Goal: Feedback & Contribution: Leave review/rating

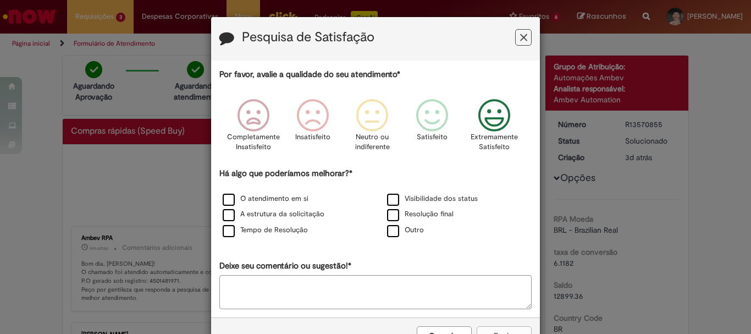
click at [482, 108] on icon "Feedback" at bounding box center [494, 115] width 41 height 33
click at [377, 214] on div "Resolução final" at bounding box center [458, 215] width 162 height 14
drag, startPoint x: 388, startPoint y: 201, endPoint x: 384, endPoint y: 233, distance: 31.6
click at [388, 210] on div "O atendimento em si Visibilidade dos status A estrutura da solicitação Resoluçã…" at bounding box center [375, 214] width 329 height 47
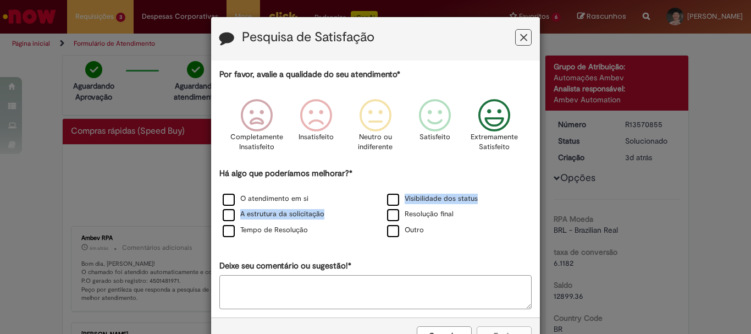
click at [377, 210] on div "Resolução final" at bounding box center [458, 215] width 162 height 14
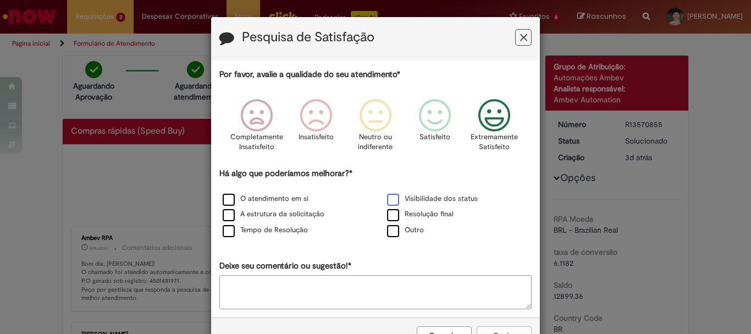
click at [389, 201] on label "Visibilidade dos status" at bounding box center [432, 199] width 91 height 10
click at [392, 218] on label "Resolução final" at bounding box center [420, 214] width 67 height 10
click at [502, 124] on icon "Feedback" at bounding box center [494, 115] width 41 height 33
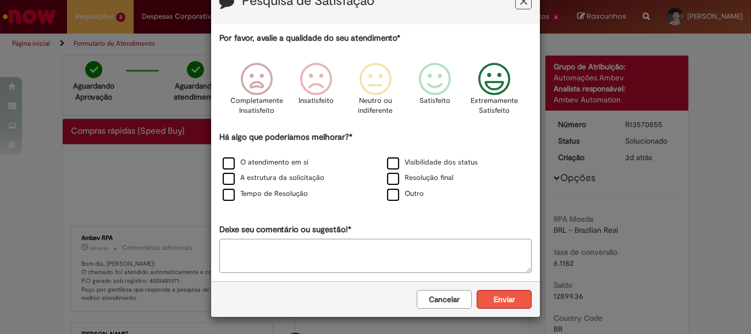
click at [483, 295] on button "Enviar" at bounding box center [504, 299] width 55 height 19
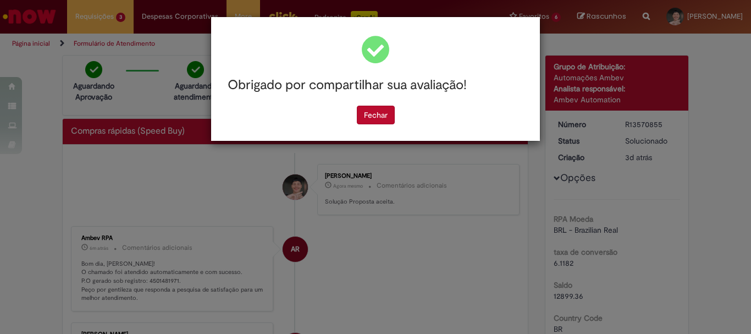
click at [350, 111] on div "Fechar" at bounding box center [375, 115] width 312 height 19
click at [353, 109] on div "Fechar" at bounding box center [375, 115] width 312 height 19
click at [357, 113] on div "Fechar" at bounding box center [375, 115] width 312 height 19
click at [382, 112] on button "Fechar" at bounding box center [376, 115] width 38 height 19
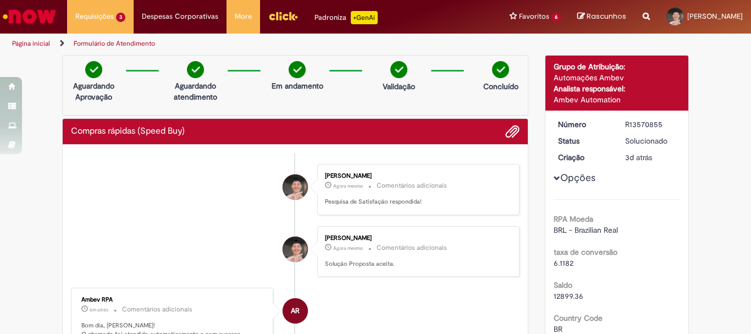
scroll to position [165, 0]
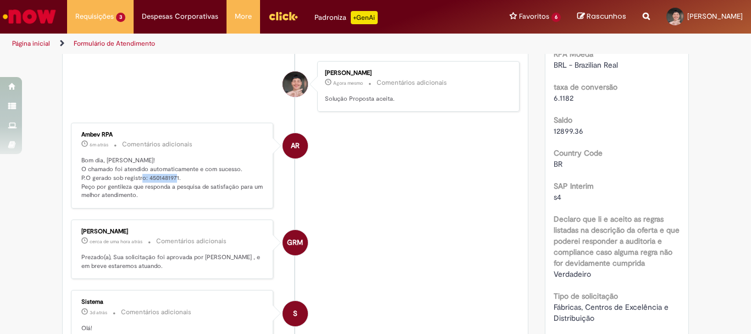
copy p "4501481971."
drag, startPoint x: 142, startPoint y: 177, endPoint x: 177, endPoint y: 175, distance: 34.7
click at [177, 175] on p "Bom dia, [PERSON_NAME]! O chamado foi atendido automaticamente e com sucesso. P…" at bounding box center [172, 177] width 183 height 43
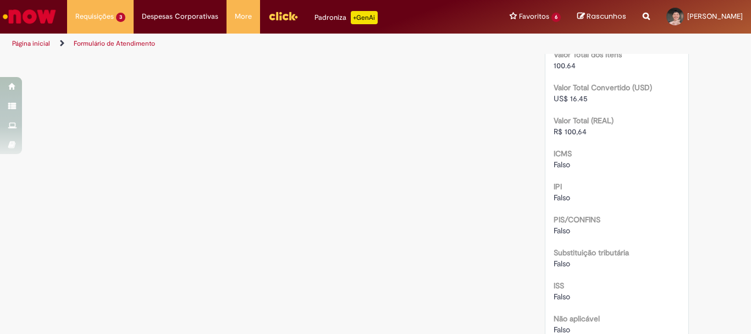
scroll to position [846, 0]
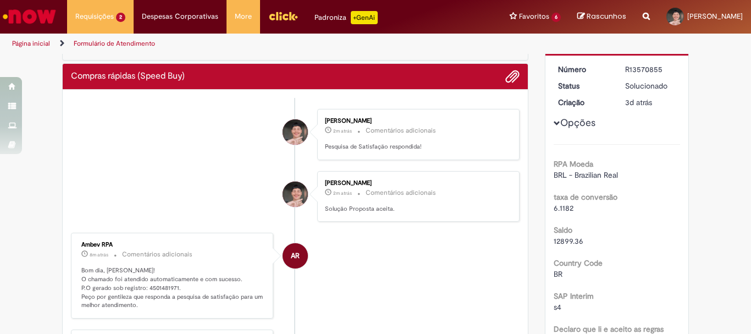
scroll to position [110, 0]
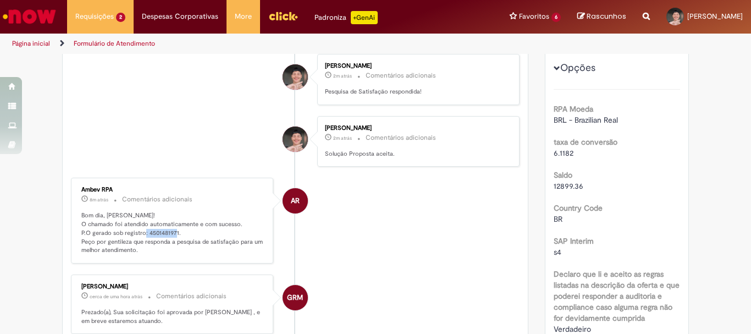
copy p "4501481971."
drag, startPoint x: 143, startPoint y: 235, endPoint x: 174, endPoint y: 232, distance: 31.6
click at [174, 232] on p "Bom dia, [PERSON_NAME]! O chamado foi atendido automaticamente e com sucesso. P…" at bounding box center [172, 232] width 183 height 43
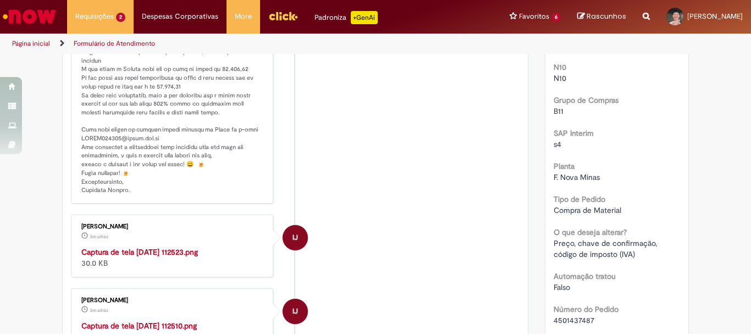
scroll to position [385, 0]
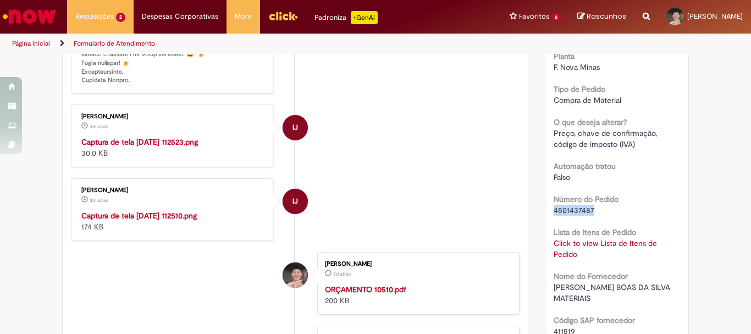
drag, startPoint x: 549, startPoint y: 208, endPoint x: 591, endPoint y: 213, distance: 42.6
click at [591, 213] on div "Número R13566072 Status Em Validação Criação 5d atrás 5 dias atrás Conclusão Es…" at bounding box center [618, 285] width 144 height 928
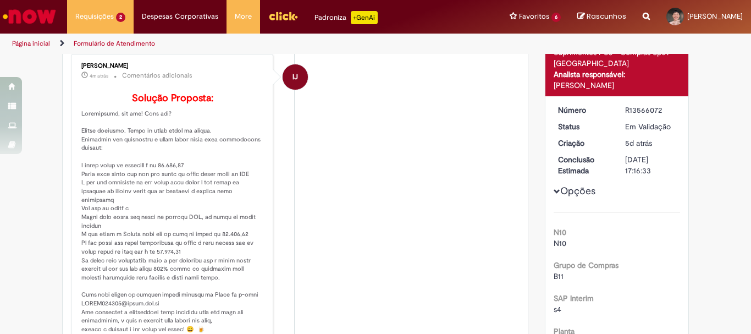
scroll to position [0, 0]
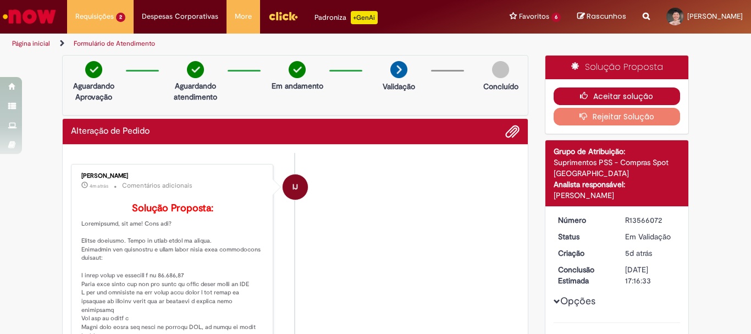
click at [584, 98] on icon "button" at bounding box center [586, 96] width 13 height 8
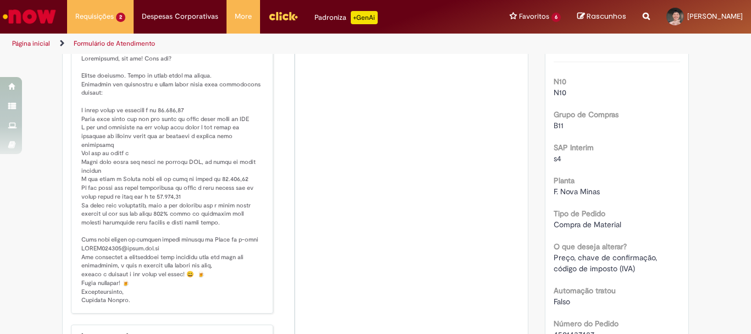
scroll to position [275, 0]
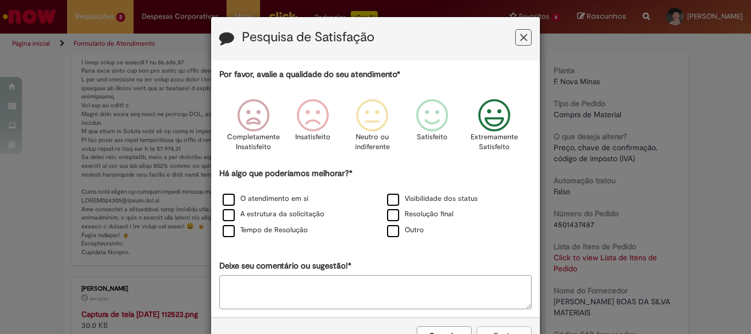
drag, startPoint x: 498, startPoint y: 115, endPoint x: 463, endPoint y: 157, distance: 55.1
click at [497, 116] on icon "Feedback" at bounding box center [494, 115] width 41 height 33
click at [404, 202] on label "Visibilidade dos status" at bounding box center [432, 199] width 91 height 10
click at [397, 219] on div "Resolução final" at bounding box center [458, 215] width 162 height 14
click at [477, 137] on p "Extremamente Satisfeito" at bounding box center [494, 142] width 47 height 20
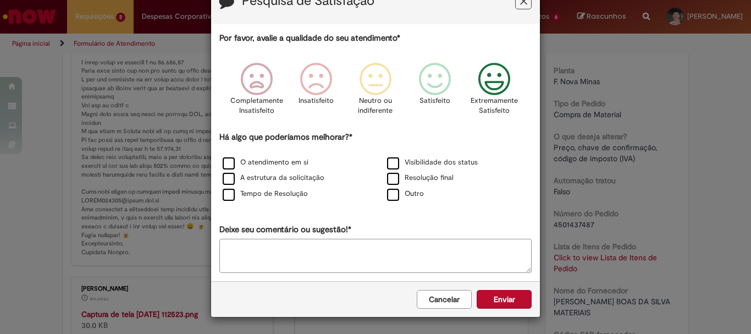
click at [488, 310] on div "Cancelar Enviar" at bounding box center [375, 299] width 329 height 36
click at [493, 302] on button "Enviar" at bounding box center [504, 299] width 55 height 19
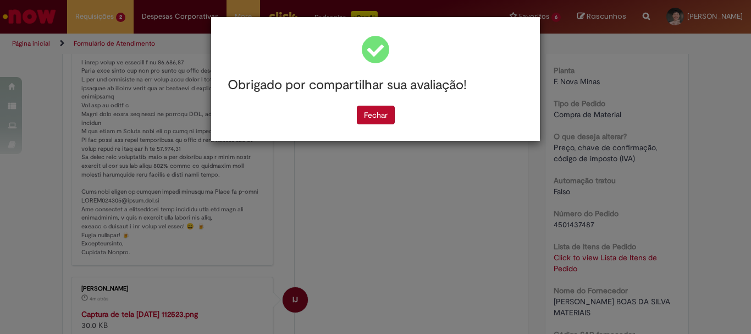
scroll to position [0, 0]
click at [378, 112] on button "Fechar" at bounding box center [376, 115] width 38 height 19
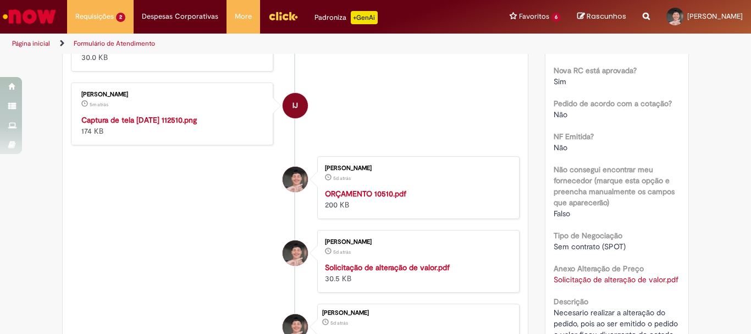
scroll to position [330, 0]
